Goal: Task Accomplishment & Management: Manage account settings

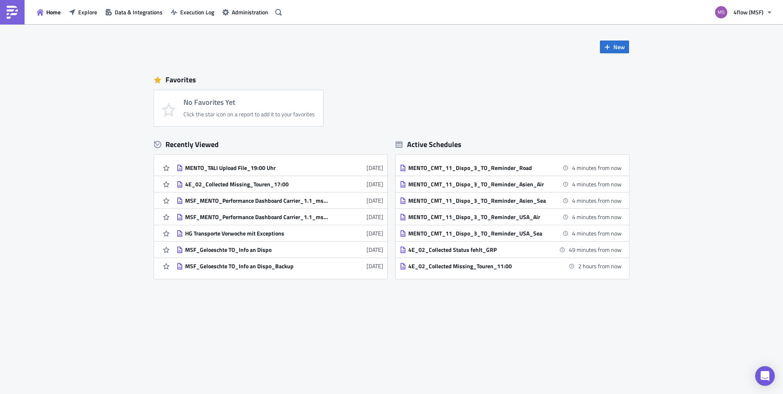
click at [82, 5] on div "Home Explore Data & Integrations Execution Log Administration" at bounding box center [142, 12] width 285 height 24
click at [84, 12] on span "Explore" at bounding box center [87, 12] width 19 height 9
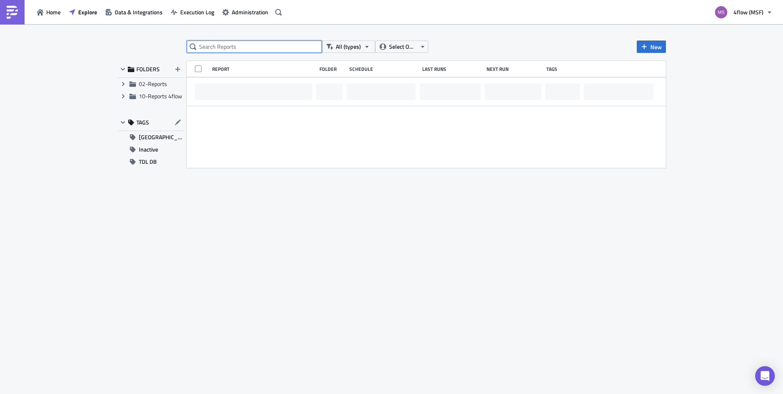
click at [227, 51] on input "text" at bounding box center [254, 47] width 135 height 12
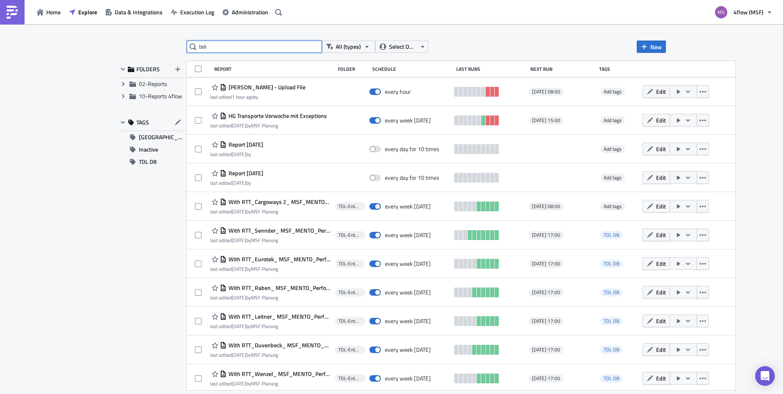
type input "teli"
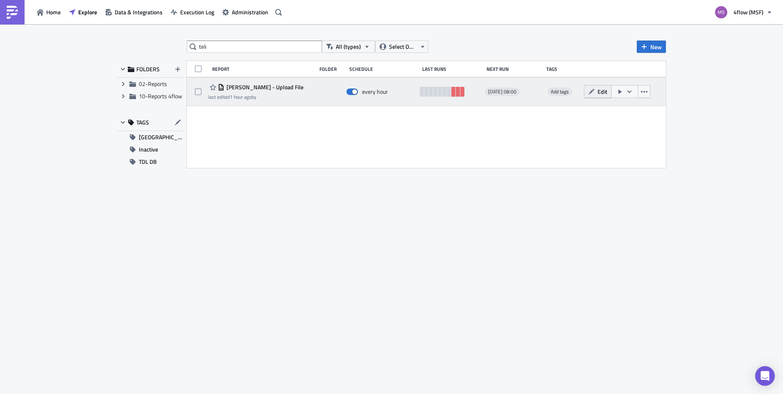
click at [592, 93] on icon "button" at bounding box center [591, 91] width 7 height 7
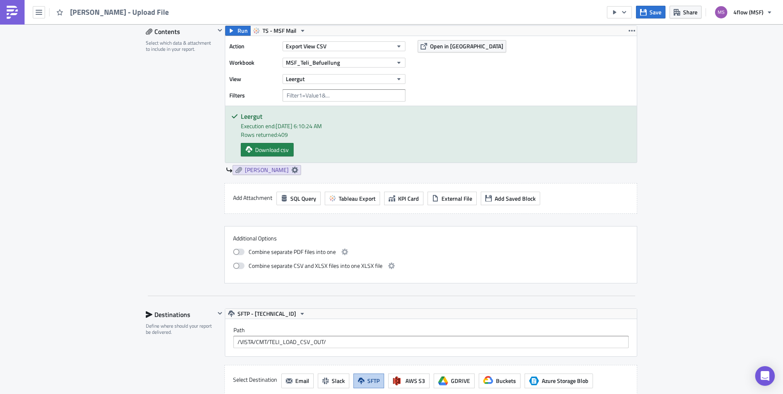
scroll to position [417, 0]
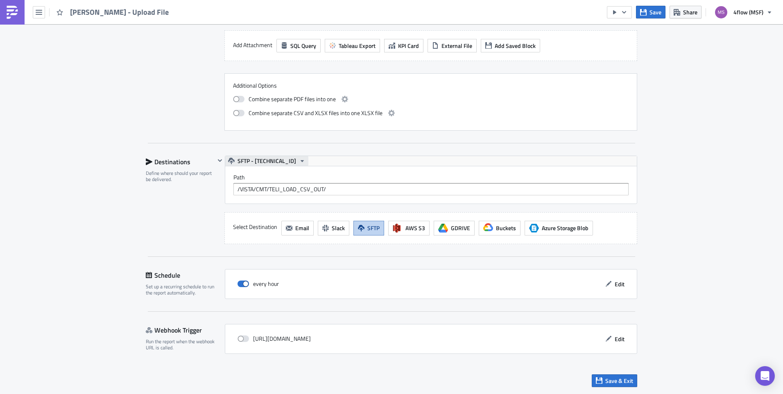
click at [299, 163] on icon "button" at bounding box center [302, 161] width 7 height 7
click at [193, 119] on div "Contents Select which data & attachment to include in your report." at bounding box center [180, 2] width 69 height 258
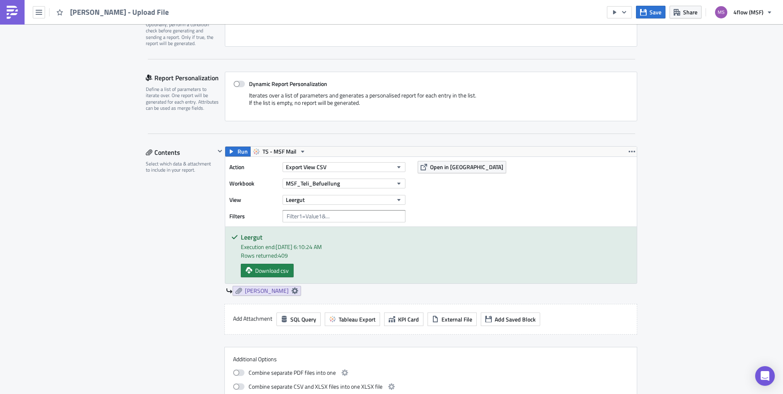
scroll to position [164, 0]
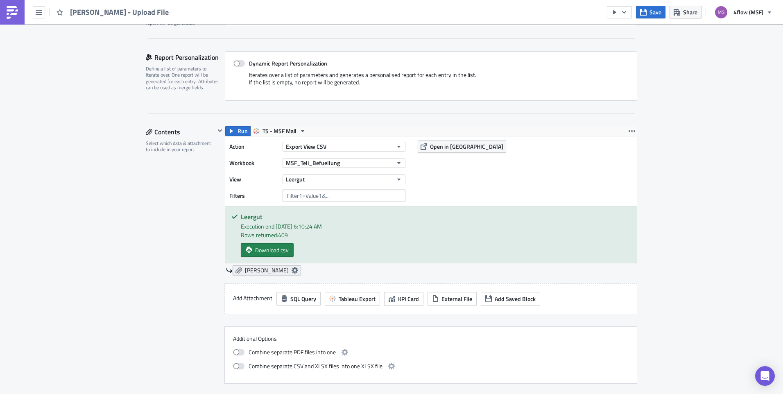
click at [291, 272] on icon at bounding box center [294, 270] width 7 height 7
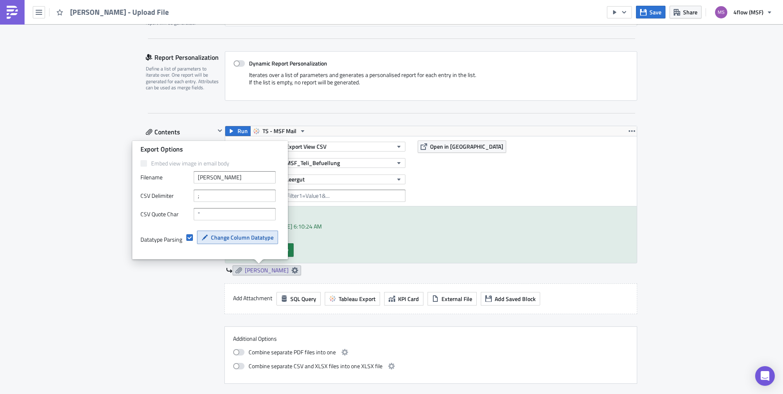
click at [258, 235] on span "Change Column Datatype" at bounding box center [242, 237] width 63 height 9
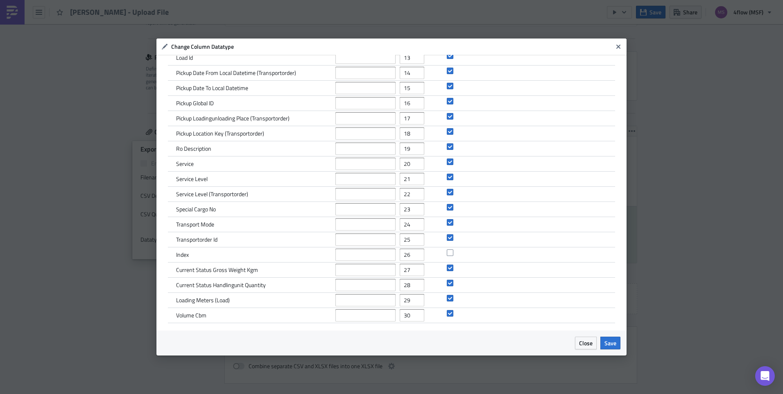
scroll to position [0, 0]
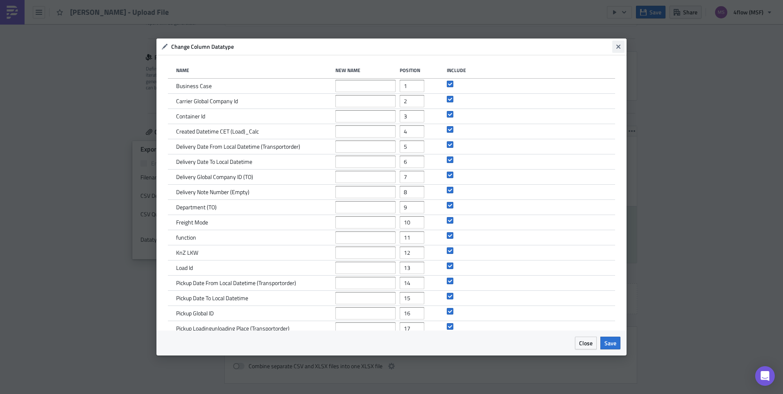
click at [619, 42] on button "Close" at bounding box center [618, 47] width 12 height 12
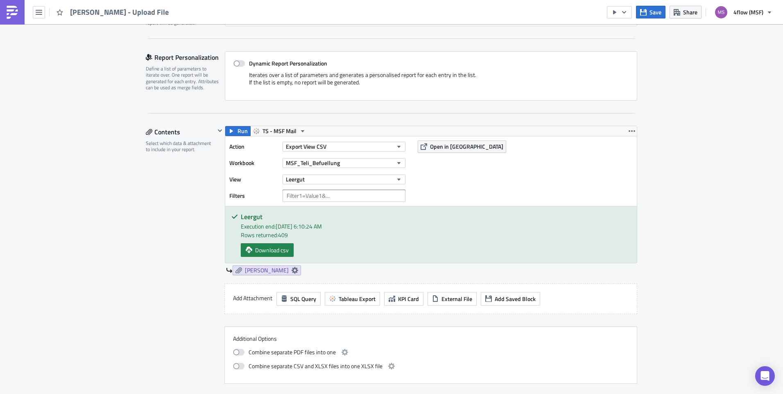
click at [606, 149] on div "Action Export View CSV Workbook MSF_Teli_Befuellung View Leergut Filters Open i…" at bounding box center [430, 171] width 411 height 70
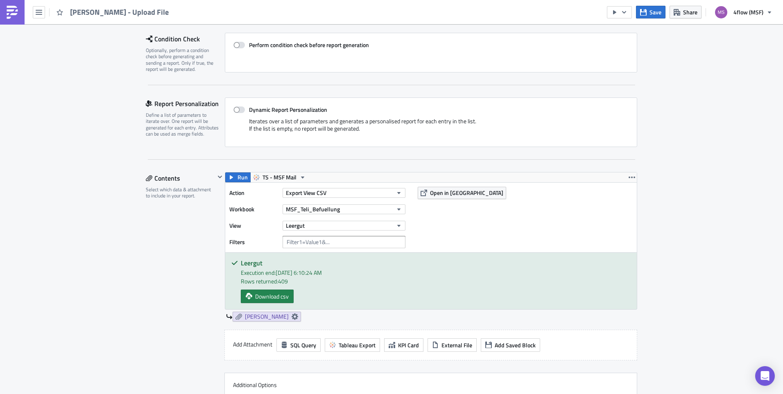
scroll to position [130, 0]
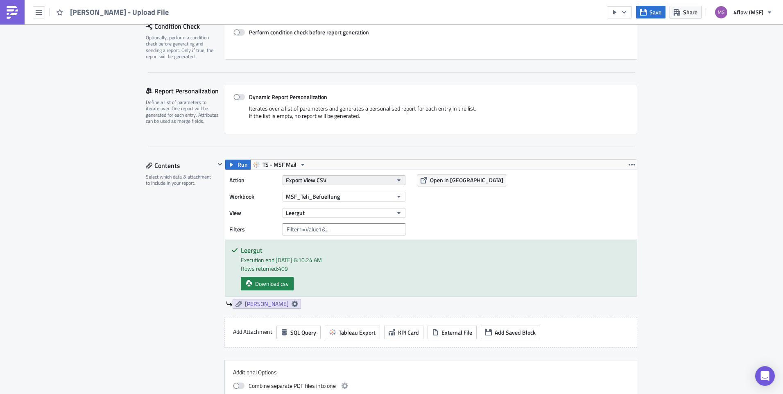
click at [400, 178] on button "Export View CSV" at bounding box center [343, 180] width 123 height 10
click at [707, 192] on div "Execution Log Edit " TELI - Leergut - Upload File " Settings Configure the basi…" at bounding box center [391, 288] width 783 height 788
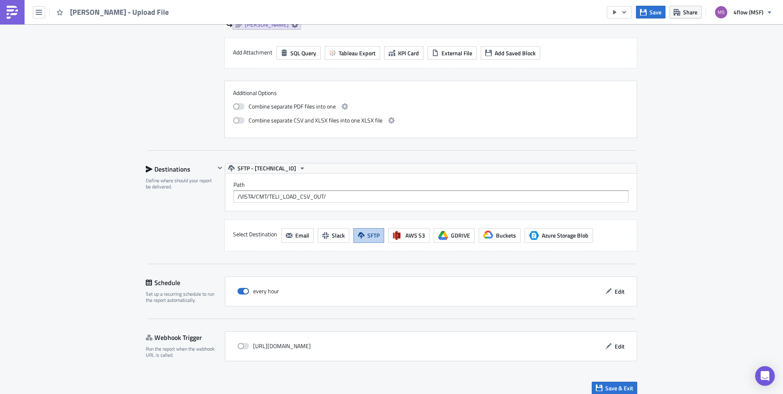
scroll to position [409, 0]
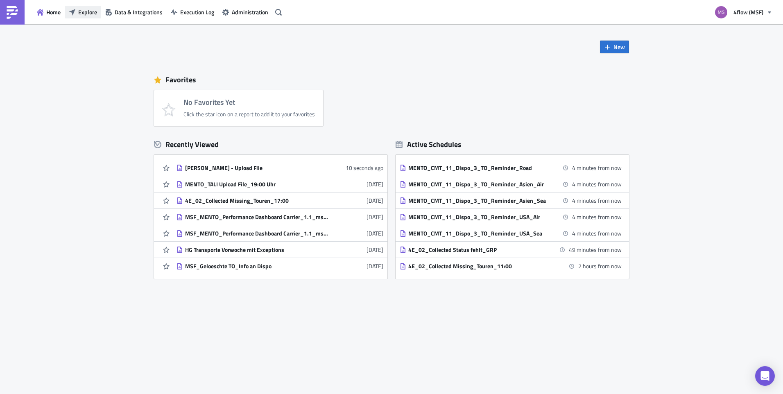
click at [91, 8] on span "Explore" at bounding box center [87, 12] width 19 height 9
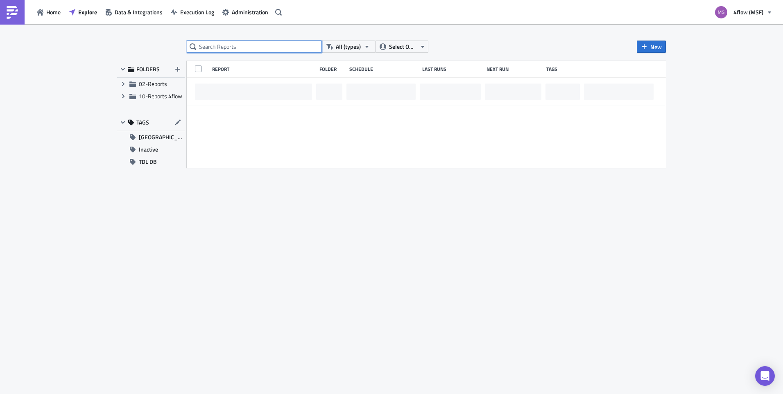
click at [211, 47] on input "text" at bounding box center [254, 47] width 135 height 12
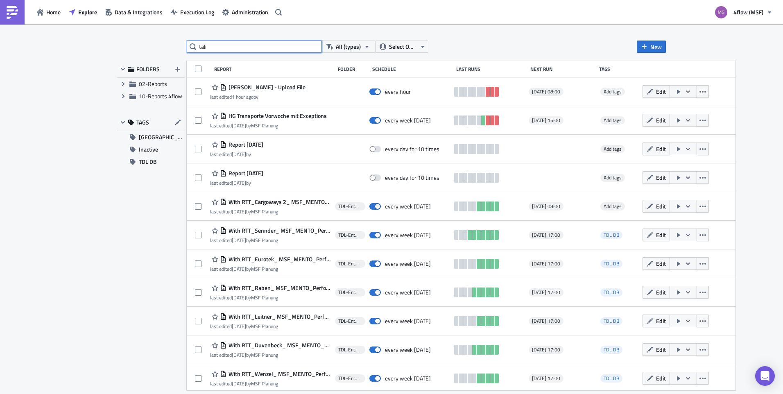
type input "tali"
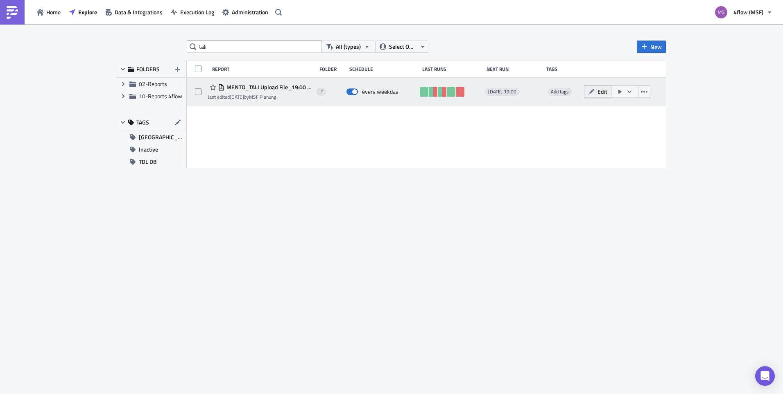
click at [606, 90] on span "Edit" at bounding box center [602, 91] width 10 height 9
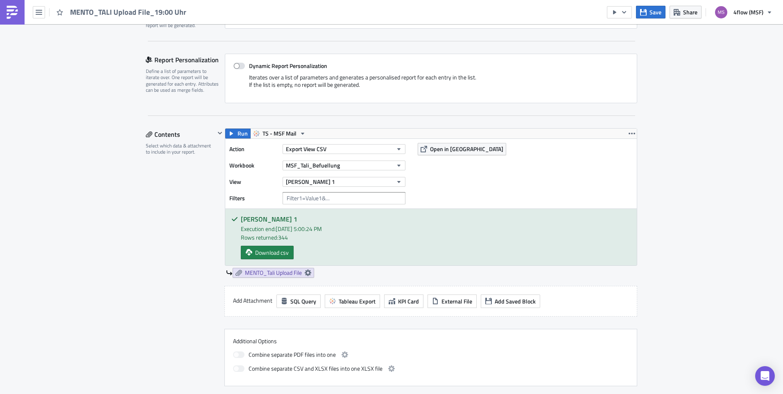
scroll to position [164, 0]
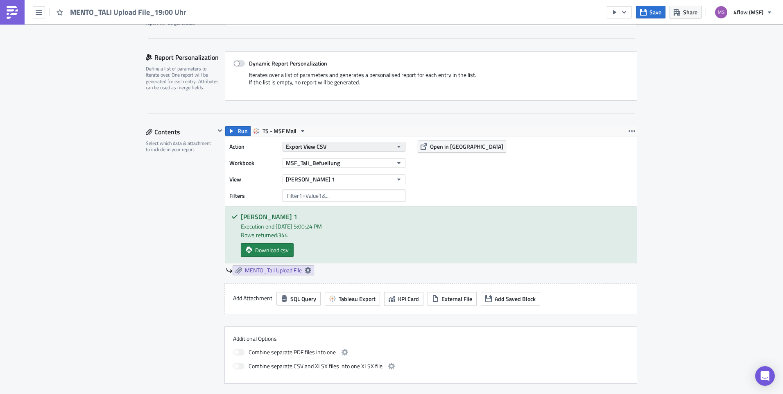
click at [391, 148] on button "Export View CSV" at bounding box center [343, 147] width 123 height 10
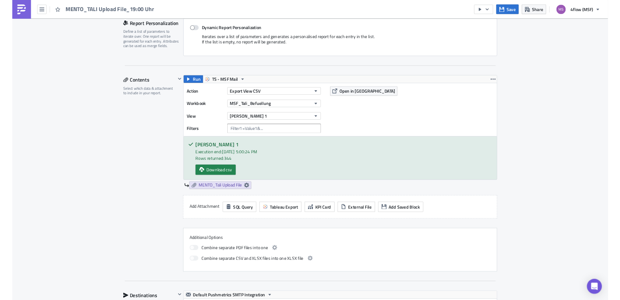
scroll to position [132, 0]
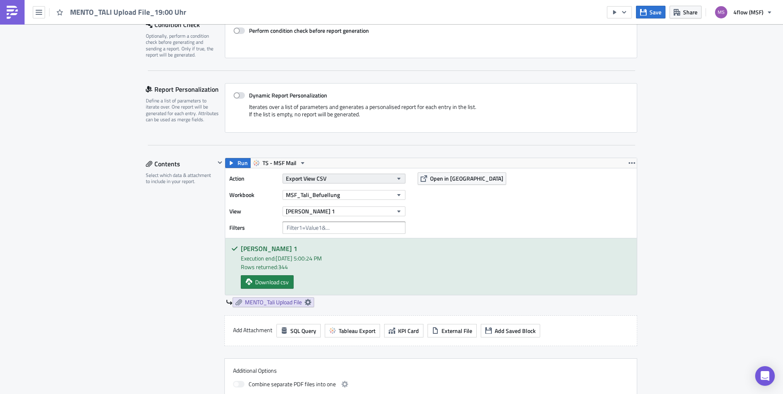
click at [395, 181] on icon "button" at bounding box center [398, 178] width 7 height 7
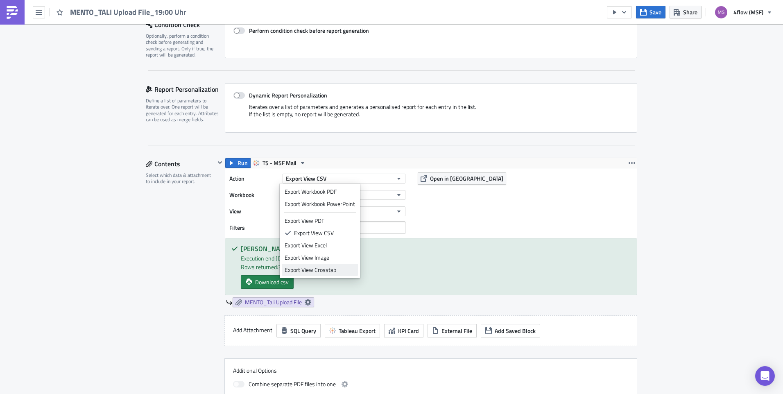
click at [321, 272] on div "Export View Crosstab" at bounding box center [320, 270] width 70 height 8
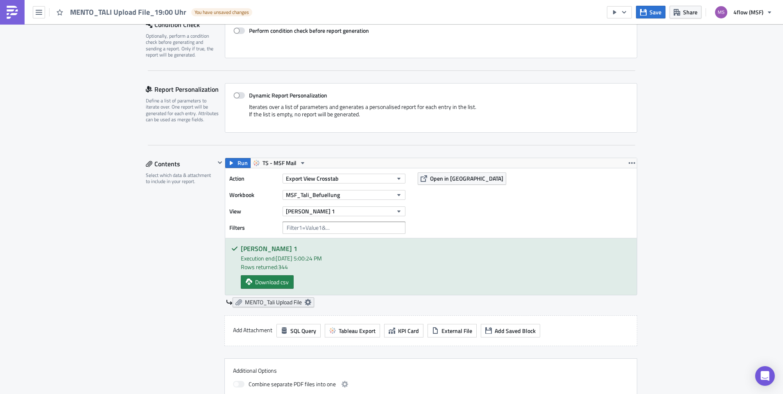
click at [307, 300] on icon at bounding box center [308, 302] width 7 height 7
click at [450, 292] on div "Blatt 1 Execution end: 9/26/2025, 5:00:24 PM Rows returned: 344 Download csv" at bounding box center [430, 266] width 411 height 56
click at [400, 178] on button "Export View Crosstab" at bounding box center [343, 179] width 123 height 10
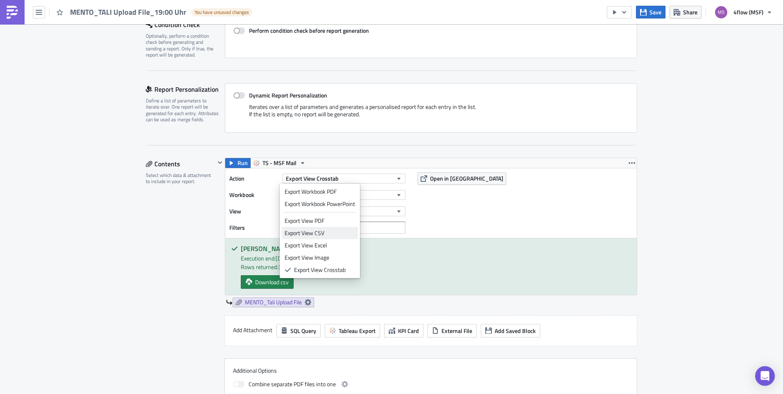
click at [337, 234] on div "Export View CSV" at bounding box center [320, 233] width 70 height 8
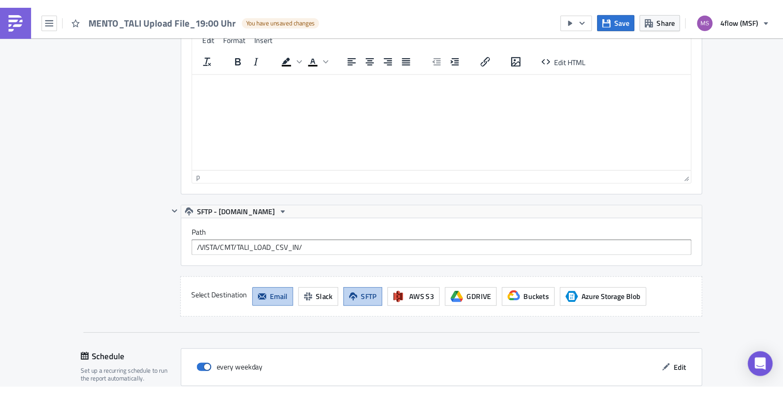
scroll to position [746, 0]
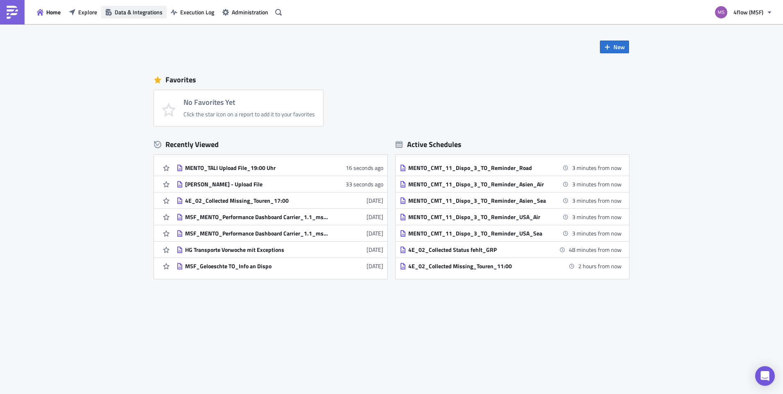
click at [141, 14] on span "Data & Integrations" at bounding box center [139, 12] width 48 height 9
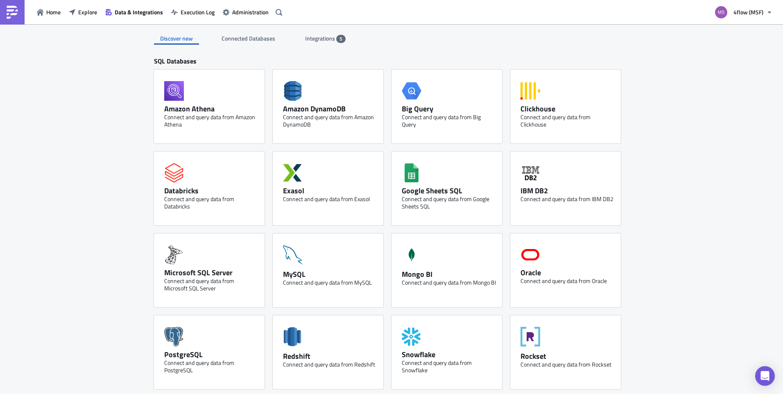
click at [306, 38] on span "Integrations" at bounding box center [320, 38] width 31 height 9
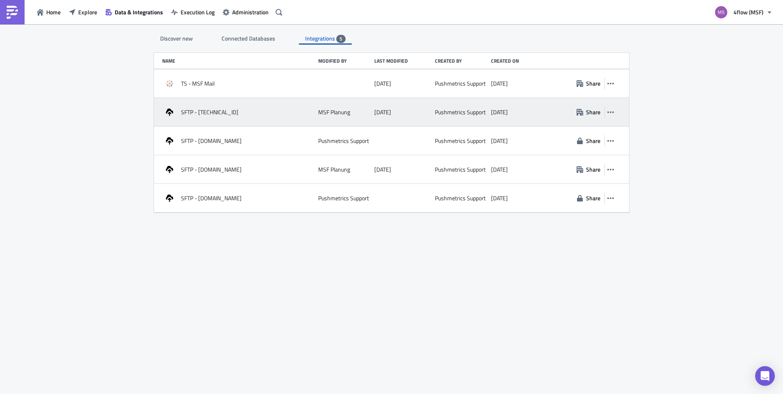
click at [277, 112] on div "SFTP - [TECHNICAL_ID]" at bounding box center [238, 112] width 152 height 15
click at [615, 111] on button "button" at bounding box center [610, 112] width 12 height 12
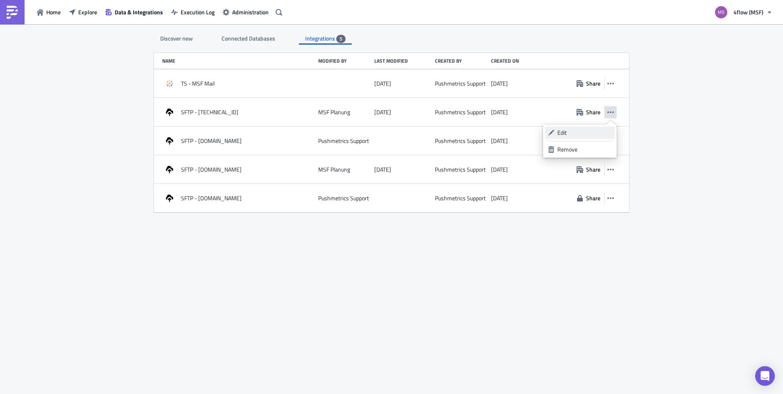
click at [594, 129] on div "Edit" at bounding box center [584, 133] width 54 height 8
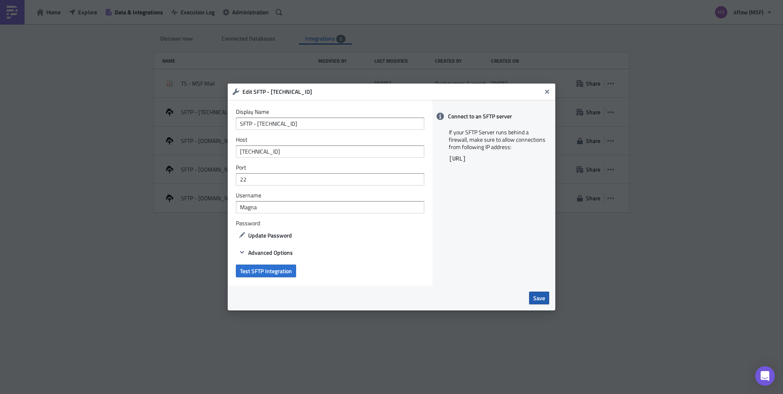
click at [535, 296] on span "Save" at bounding box center [539, 298] width 12 height 9
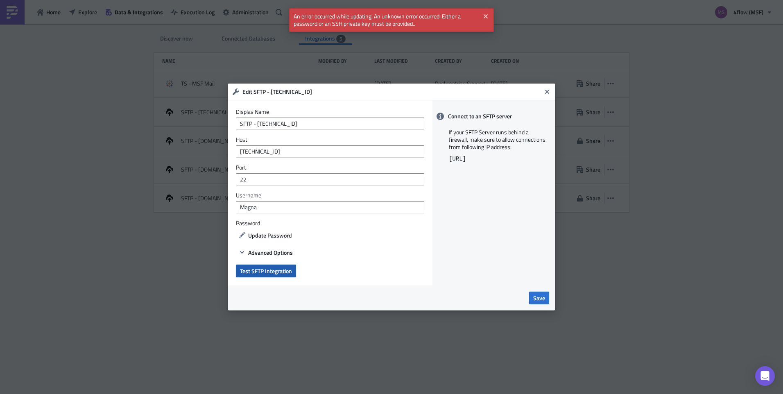
click at [290, 276] on button "Test SFTP Integration" at bounding box center [266, 270] width 60 height 13
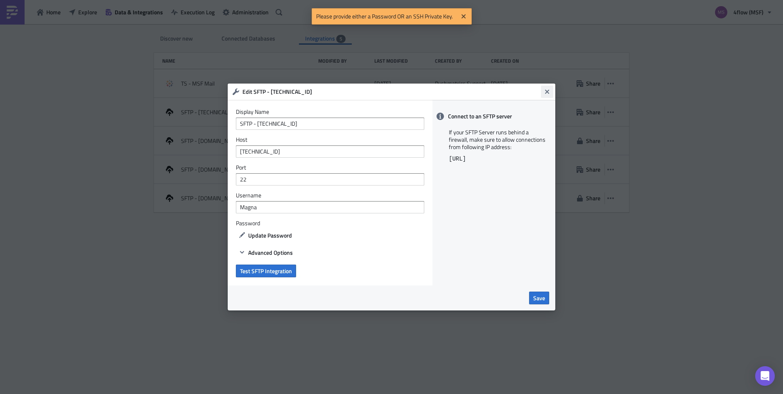
click at [544, 90] on icon "Close" at bounding box center [547, 91] width 7 height 7
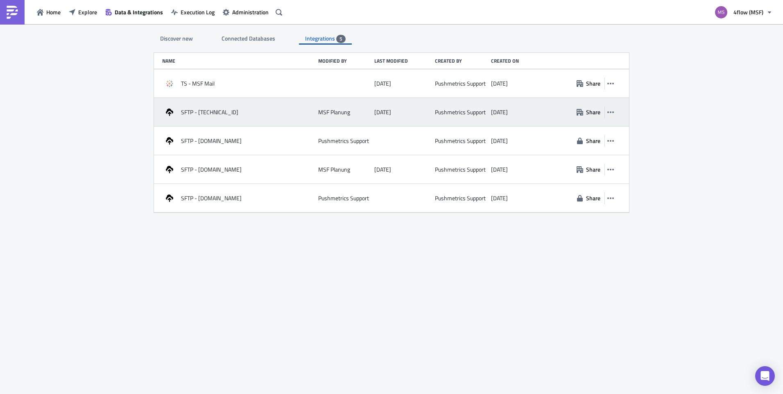
click at [617, 111] on div "SFTP - [TECHNICAL_ID] MSF Planung [DATE] Pushmetrics Support [DATE] Share" at bounding box center [391, 112] width 475 height 29
click at [614, 111] on button "button" at bounding box center [610, 112] width 12 height 12
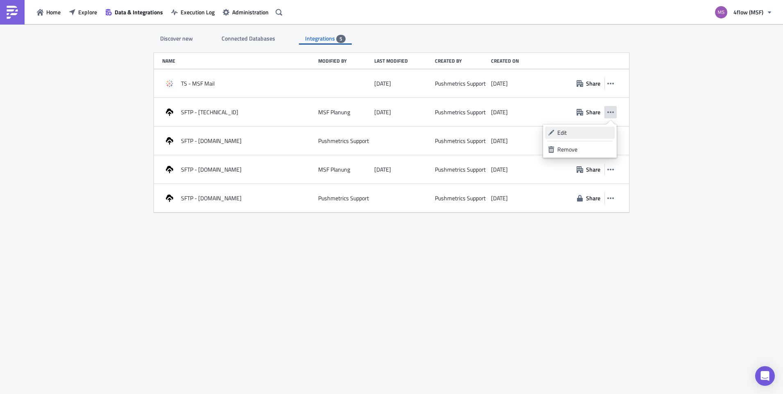
click at [586, 130] on div "Edit" at bounding box center [584, 133] width 54 height 8
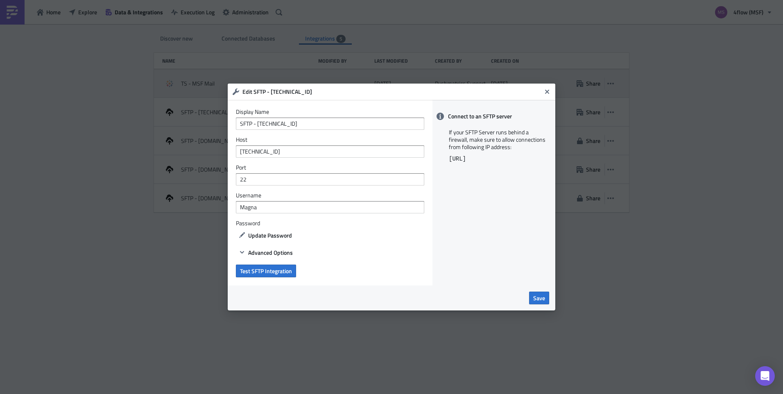
click at [551, 87] on button "Close" at bounding box center [547, 92] width 12 height 12
